Goal: Information Seeking & Learning: Learn about a topic

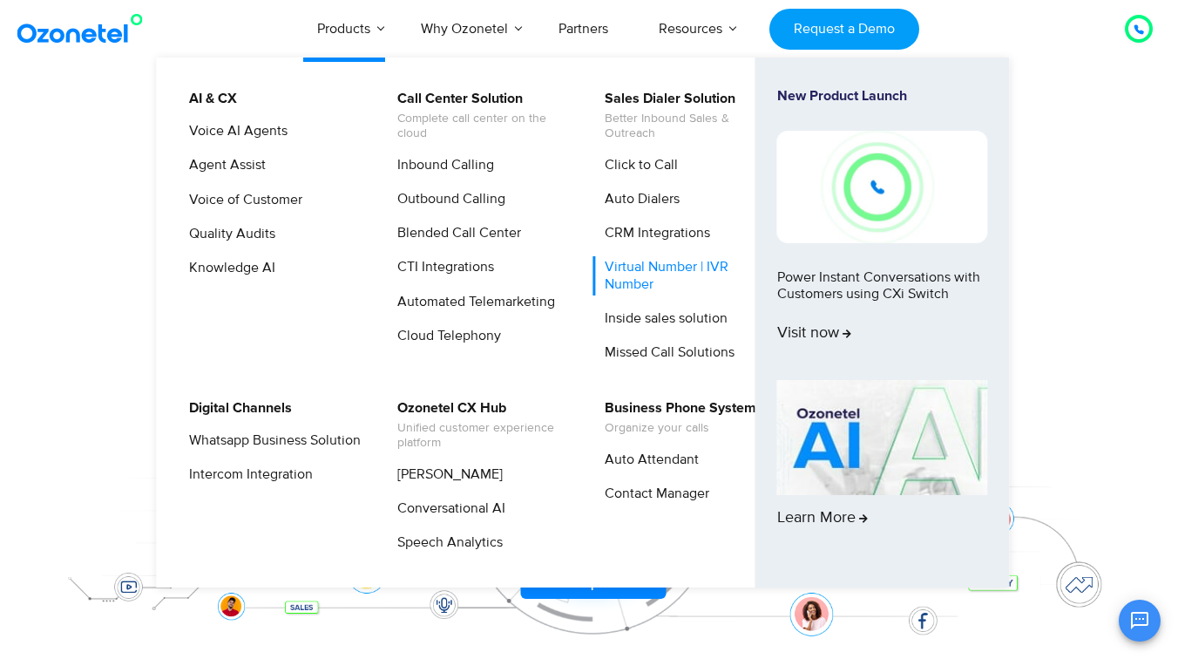
click at [660, 278] on link "Virtual Number | IVR Number" at bounding box center [686, 275] width 186 height 38
click at [663, 322] on link "Inside sales solution" at bounding box center [661, 319] width 137 height 22
click at [470, 200] on link "Outbound Calling" at bounding box center [447, 199] width 122 height 22
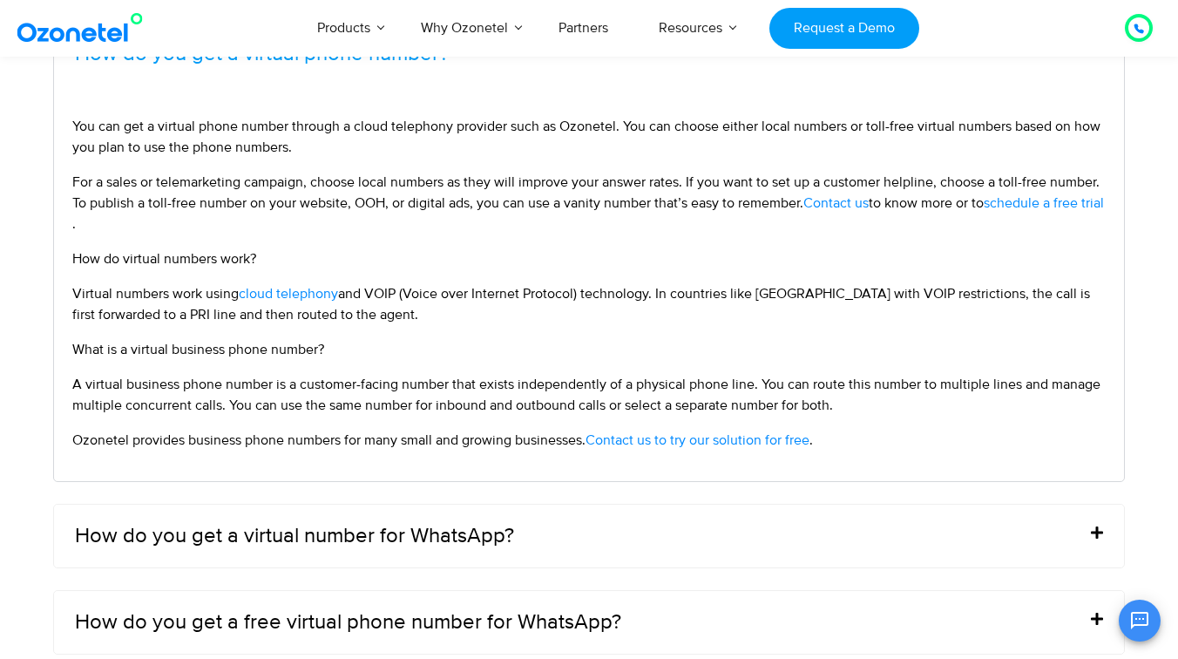
scroll to position [6940, 0]
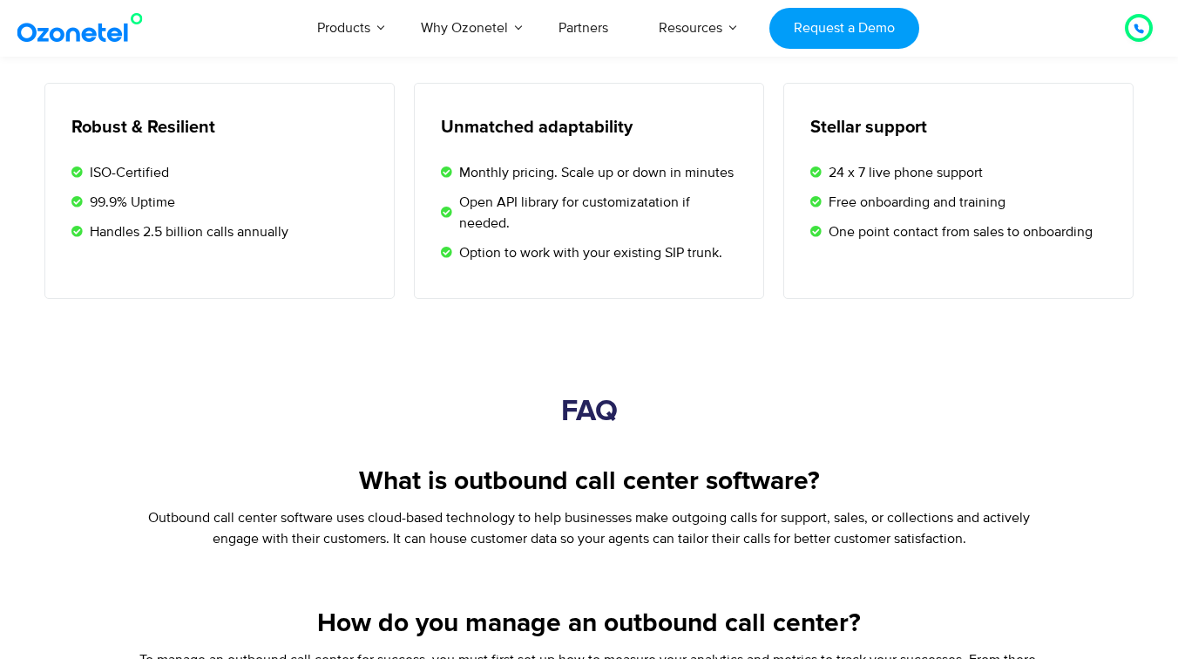
scroll to position [2853, 0]
